Goal: Leave review/rating: Leave review/rating

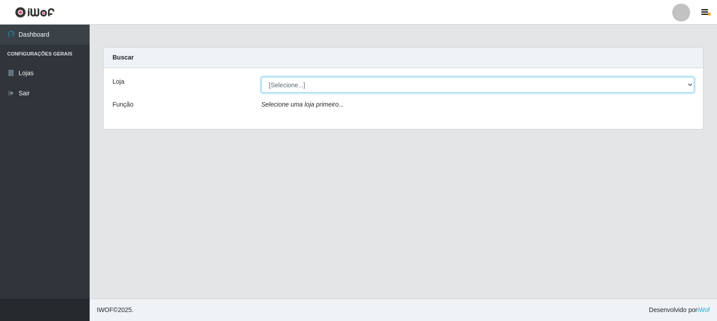
click at [689, 85] on select "[Selecione...] Rede Compras Supermercados - LOJA 3" at bounding box center [477, 85] width 433 height 16
select select "162"
click at [261, 77] on select "[Selecione...] Rede Compras Supermercados - LOJA 3" at bounding box center [477, 85] width 433 height 16
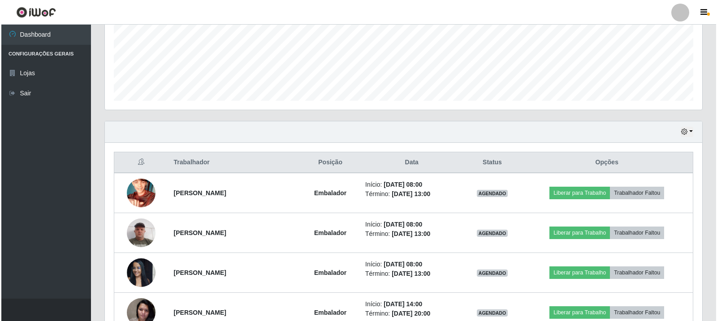
scroll to position [224, 0]
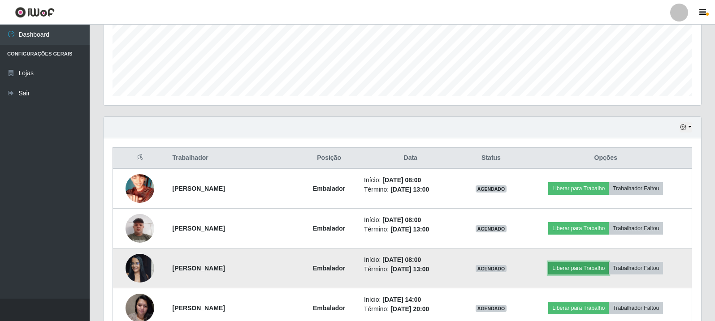
click at [593, 268] on button "Liberar para Trabalho" at bounding box center [578, 268] width 60 height 13
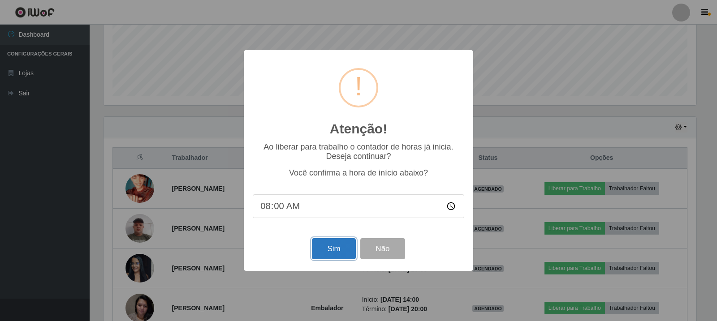
click at [330, 254] on button "Sim" at bounding box center [333, 248] width 43 height 21
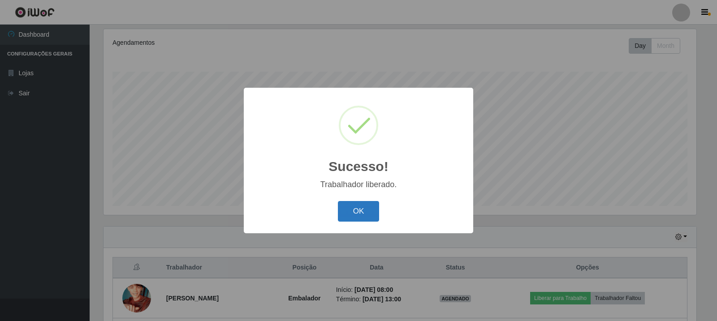
click at [367, 212] on button "OK" at bounding box center [359, 211] width 42 height 21
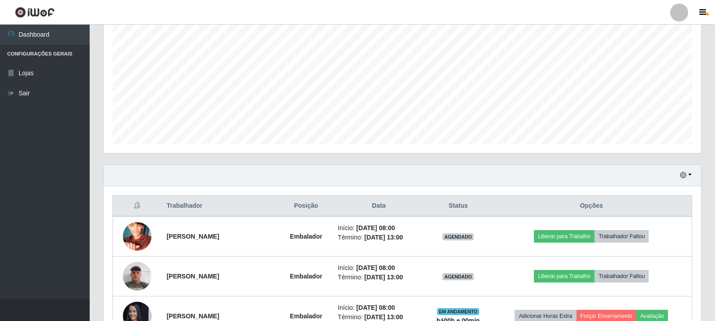
scroll to position [204, 0]
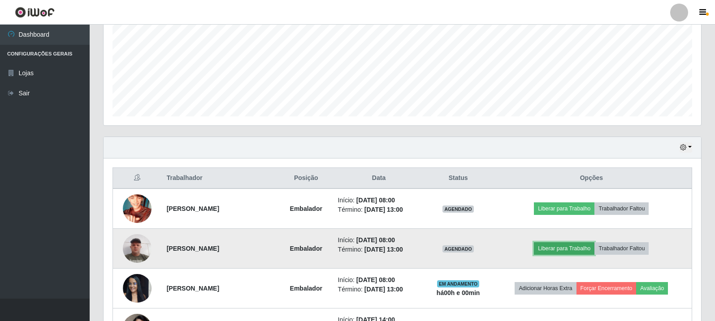
click at [550, 248] on button "Liberar para Trabalho" at bounding box center [564, 248] width 60 height 13
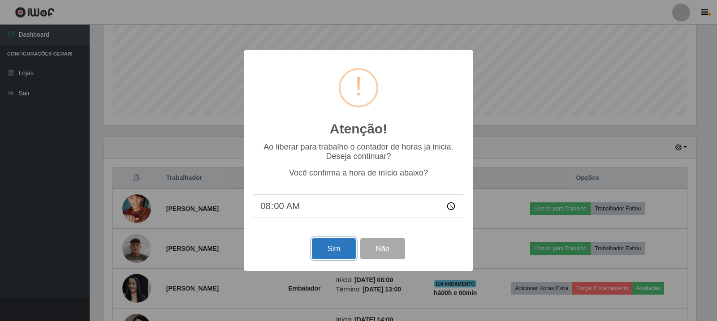
click at [330, 251] on button "Sim" at bounding box center [333, 248] width 43 height 21
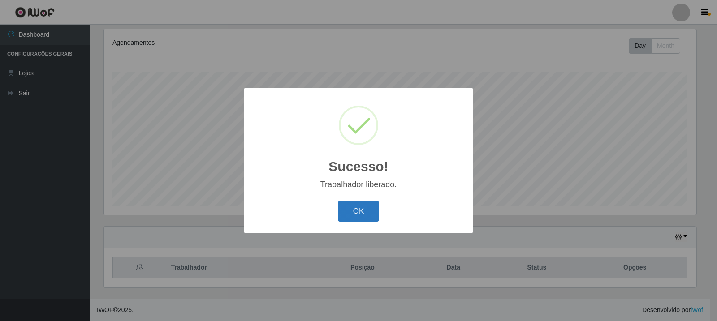
click at [363, 207] on button "OK" at bounding box center [359, 211] width 42 height 21
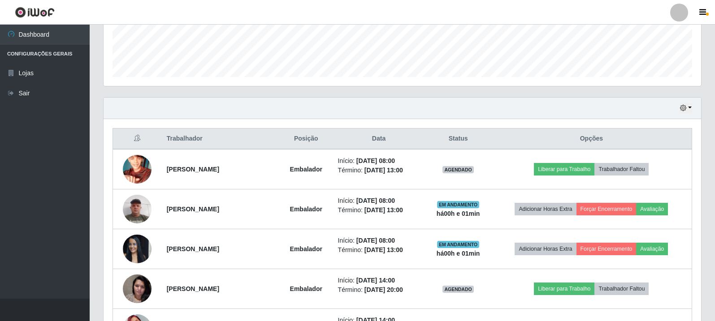
scroll to position [249, 0]
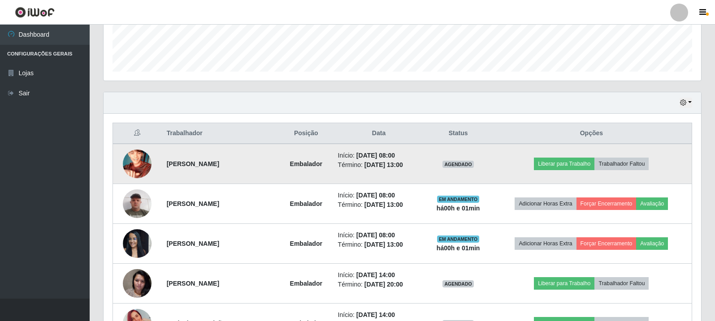
click at [133, 164] on img at bounding box center [137, 163] width 29 height 51
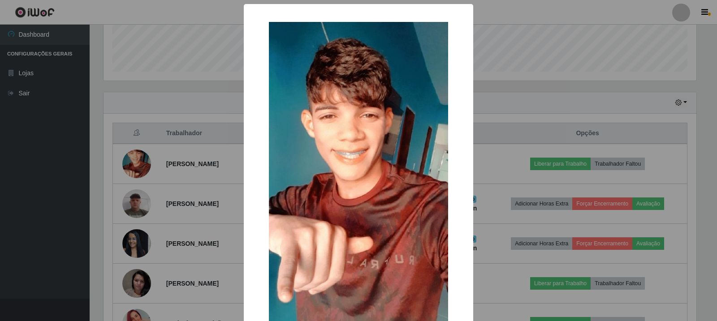
click at [132, 164] on div "× OK Cancel" at bounding box center [358, 160] width 717 height 321
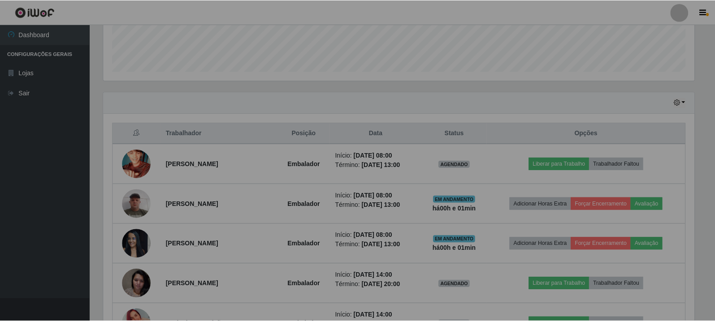
scroll to position [186, 597]
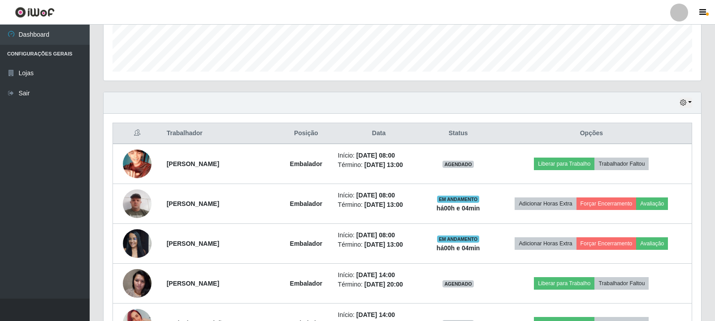
click at [18, 177] on ul "Dashboard Configurações Gerais Lojas Sair" at bounding box center [45, 162] width 90 height 274
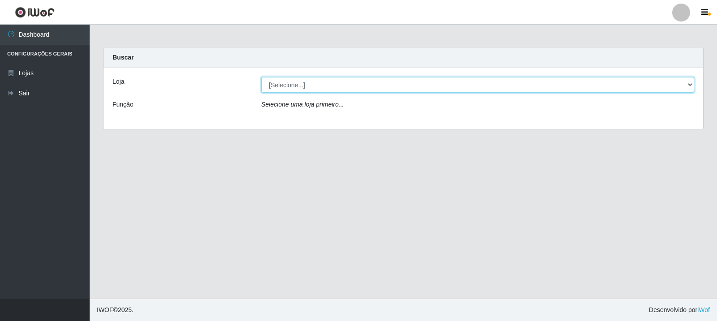
click at [690, 85] on select "[Selecione...] Rede Compras Supermercados - LOJA 3" at bounding box center [477, 85] width 433 height 16
select select "162"
click at [261, 77] on select "[Selecione...] Rede Compras Supermercados - LOJA 3" at bounding box center [477, 85] width 433 height 16
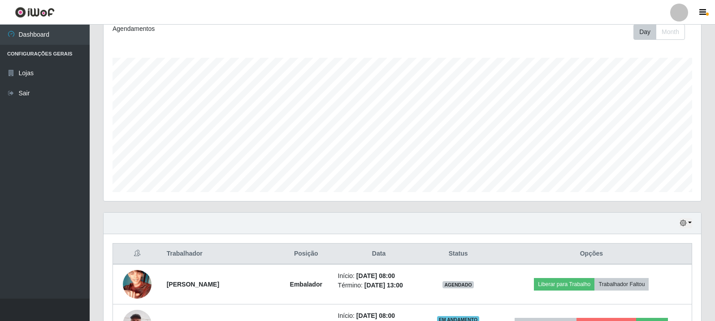
scroll to position [134, 0]
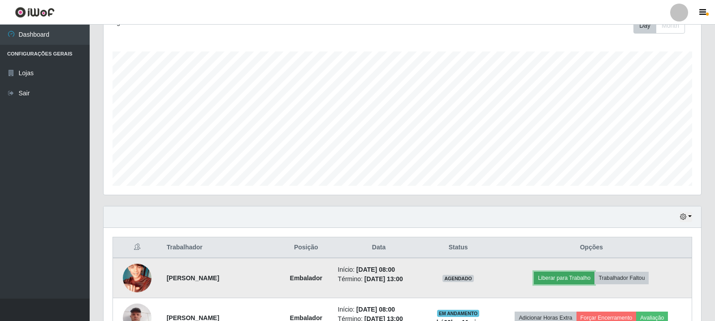
click at [580, 276] on button "Liberar para Trabalho" at bounding box center [564, 278] width 60 height 13
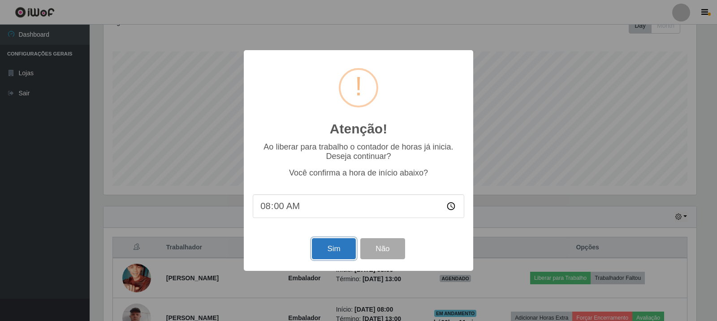
click at [334, 248] on button "Sim" at bounding box center [333, 248] width 43 height 21
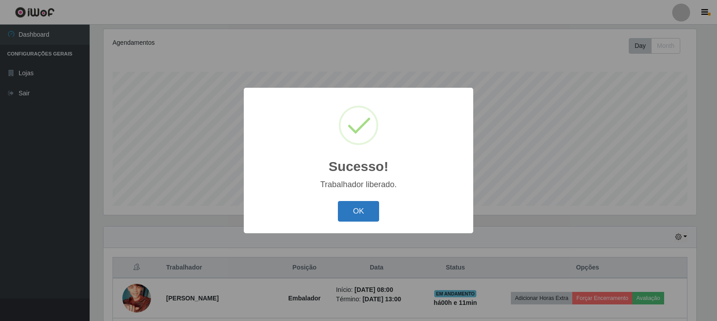
click at [363, 210] on button "OK" at bounding box center [359, 211] width 42 height 21
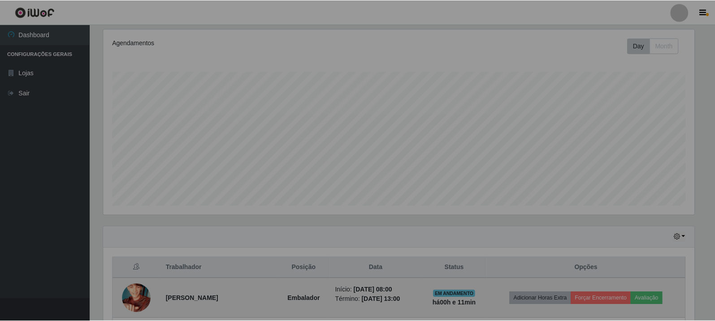
scroll to position [186, 597]
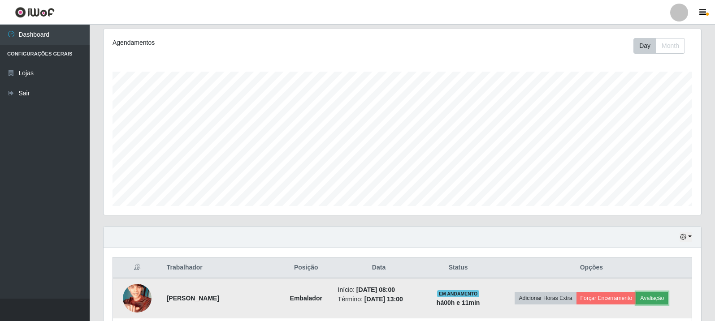
click at [652, 296] on button "Avaliação" at bounding box center [652, 298] width 32 height 13
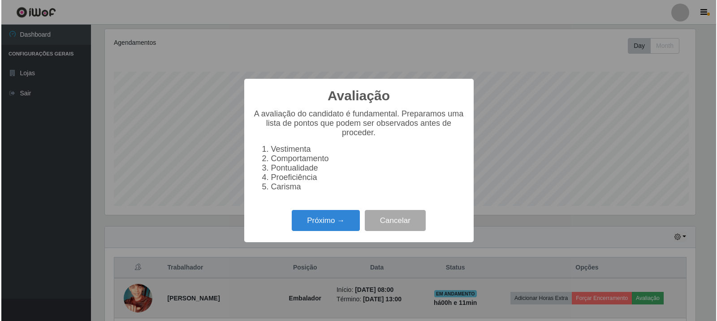
scroll to position [186, 593]
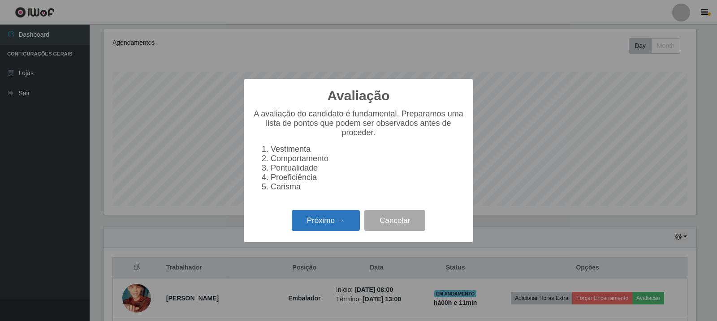
click at [333, 225] on button "Próximo →" at bounding box center [326, 220] width 68 height 21
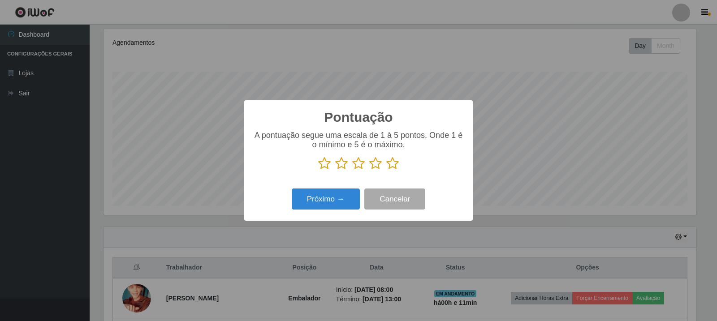
click at [322, 158] on icon at bounding box center [324, 163] width 13 height 13
click at [318, 170] on input "radio" at bounding box center [318, 170] width 0 height 0
click at [335, 205] on button "Próximo →" at bounding box center [326, 199] width 68 height 21
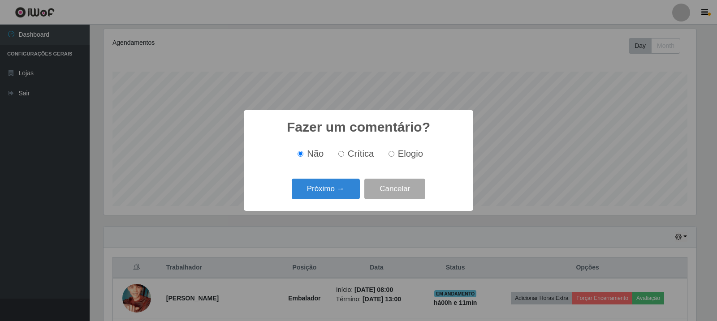
click at [341, 154] on input "Crítica" at bounding box center [341, 154] width 6 height 6
radio input "true"
click at [330, 192] on button "Próximo →" at bounding box center [326, 189] width 68 height 21
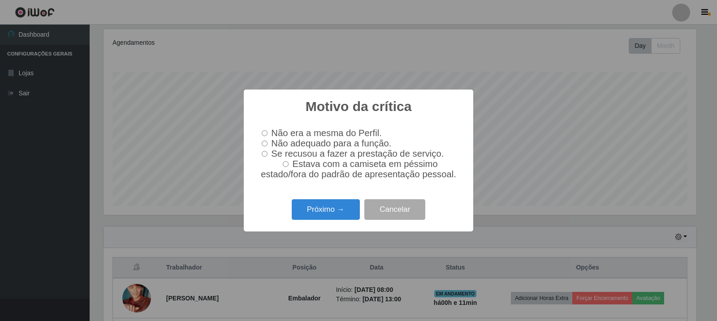
click at [265, 142] on input "Não adequado para a função." at bounding box center [265, 144] width 6 height 6
radio input "true"
click at [315, 210] on button "Próximo →" at bounding box center [326, 209] width 68 height 21
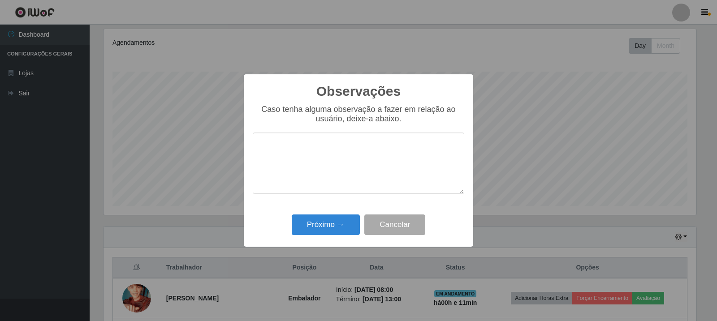
click at [297, 145] on textarea at bounding box center [359, 163] width 212 height 61
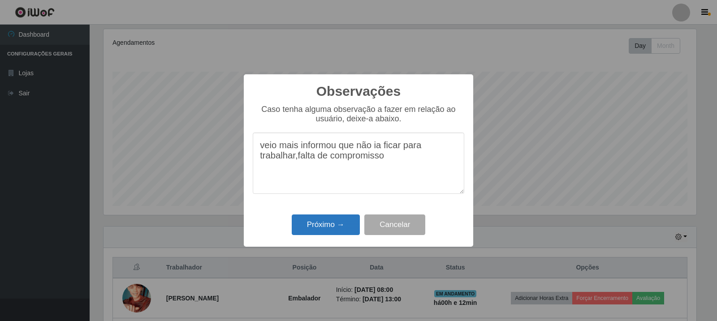
type textarea "veio mais informou que não ia ficar para trabalhar,falta de compromisso"
click at [331, 225] on button "Próximo →" at bounding box center [326, 225] width 68 height 21
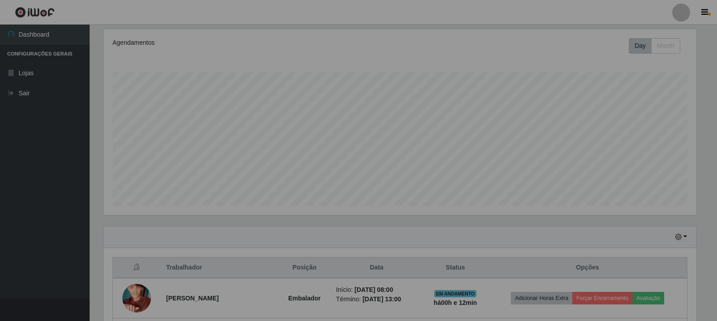
scroll to position [186, 597]
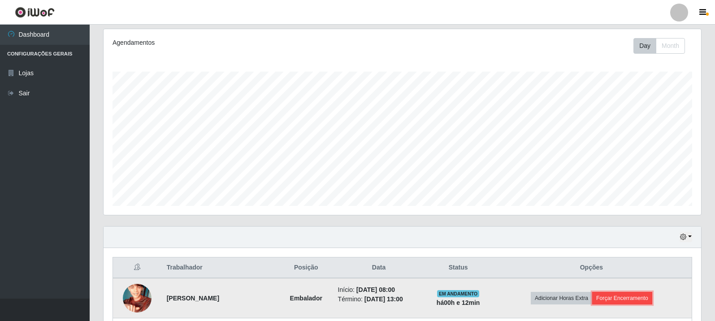
click at [613, 295] on button "Forçar Encerramento" at bounding box center [622, 298] width 60 height 13
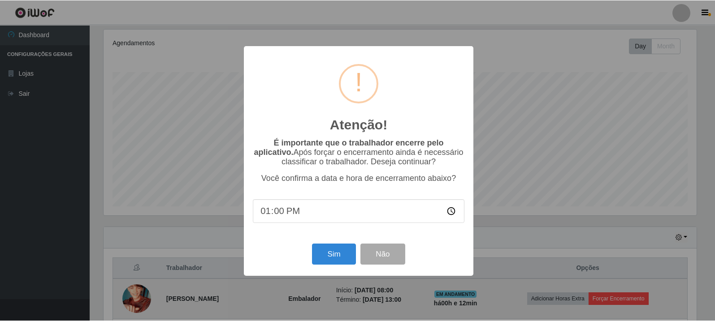
scroll to position [186, 593]
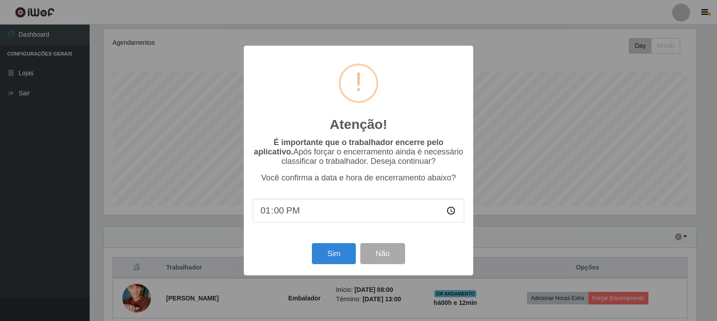
click at [266, 214] on input "13:00" at bounding box center [359, 211] width 212 height 24
type input "08:01"
click at [341, 255] on button "Sim" at bounding box center [333, 253] width 43 height 21
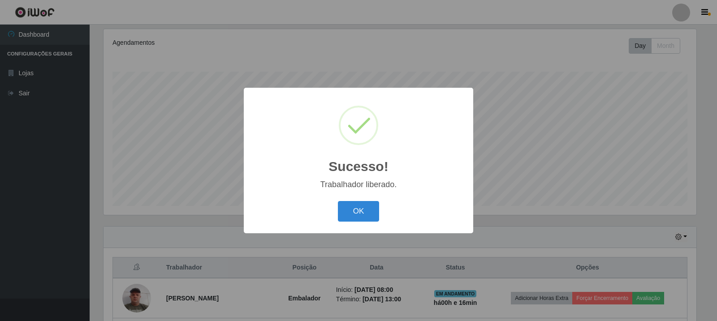
click at [337, 256] on div "Sucesso! × Trabalhador liberado. OK Cancel" at bounding box center [358, 160] width 717 height 321
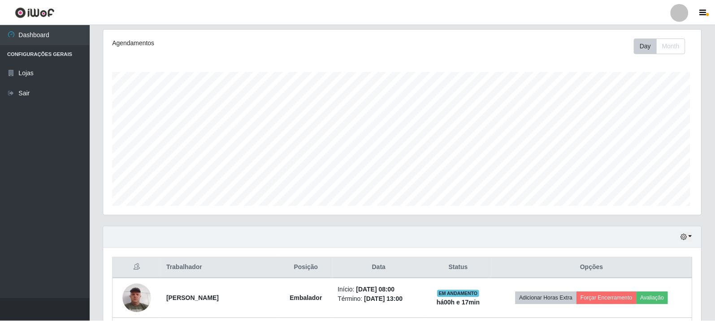
scroll to position [186, 597]
